Goal: Information Seeking & Learning: Find specific page/section

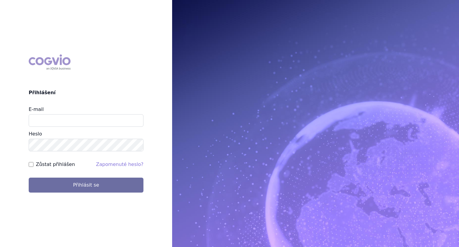
type input "[PERSON_NAME][EMAIL_ADDRESS][DOMAIN_NAME]"
click at [29, 178] on button "Přihlásit se" at bounding box center [86, 185] width 115 height 15
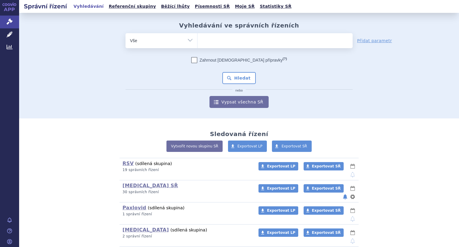
click at [238, 39] on ul at bounding box center [275, 39] width 155 height 13
click at [198, 39] on select at bounding box center [197, 40] width 0 height 15
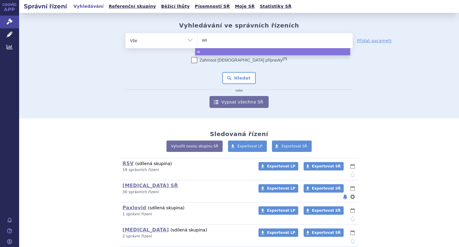
type input "winre"
type input "winrev"
type input "winrevair"
select select "winrevair"
click at [229, 75] on button "Hledat" at bounding box center [240, 78] width 34 height 12
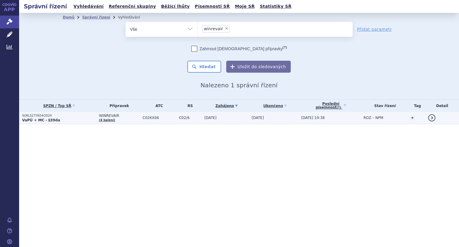
click at [45, 119] on strong "VaPÚ + MC - §39da" at bounding box center [41, 120] width 38 height 4
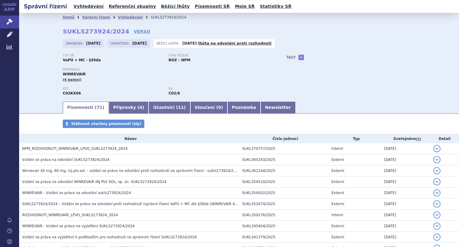
click at [117, 109] on link "Přípravky ( 4 )" at bounding box center [129, 108] width 40 height 12
